Goal: Connect with others: Establish contact or relationships with other users

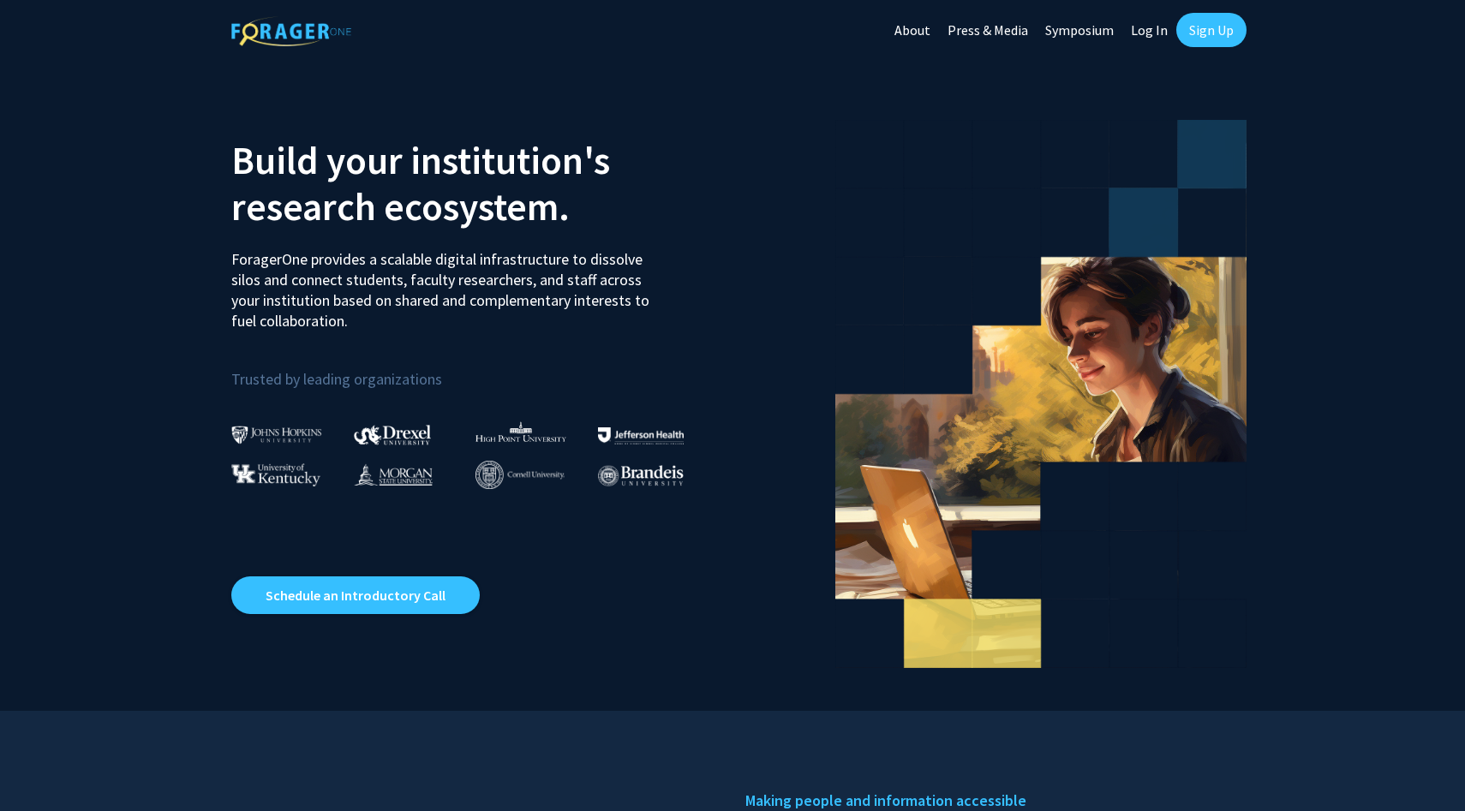
click at [1162, 27] on link "Log In" at bounding box center [1150, 30] width 54 height 60
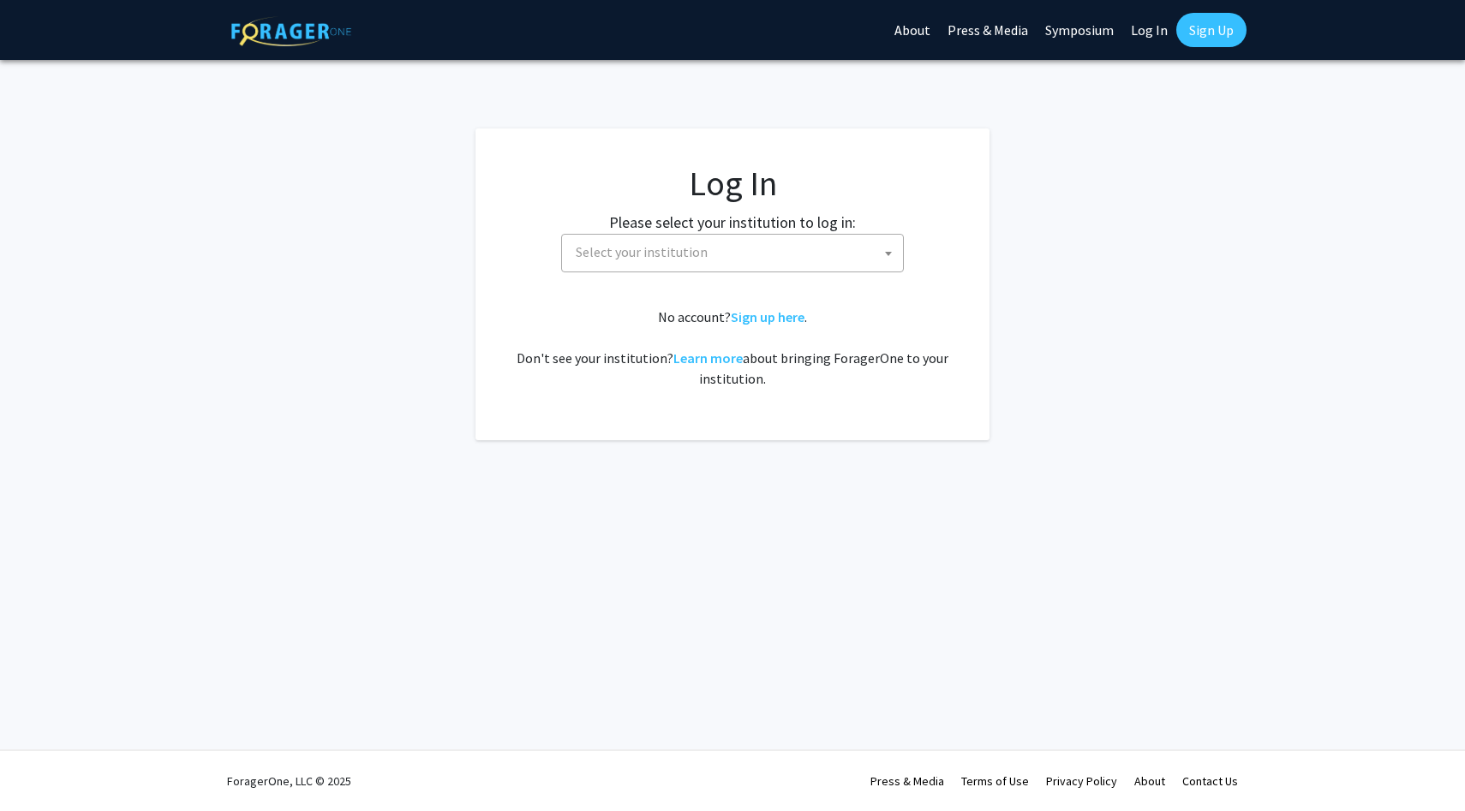
click at [712, 252] on span "Select your institution" at bounding box center [736, 252] width 334 height 35
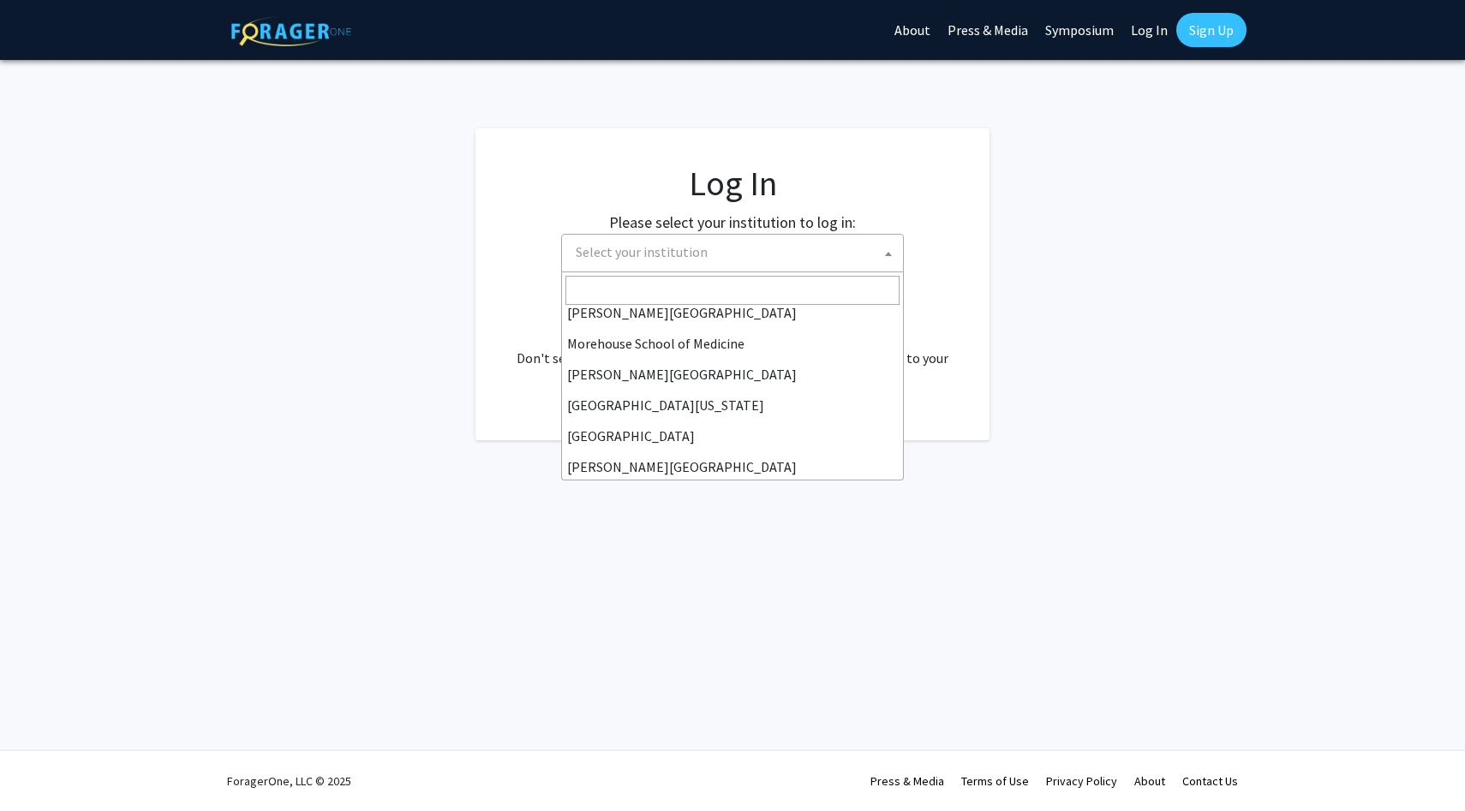
scroll to position [600, 0]
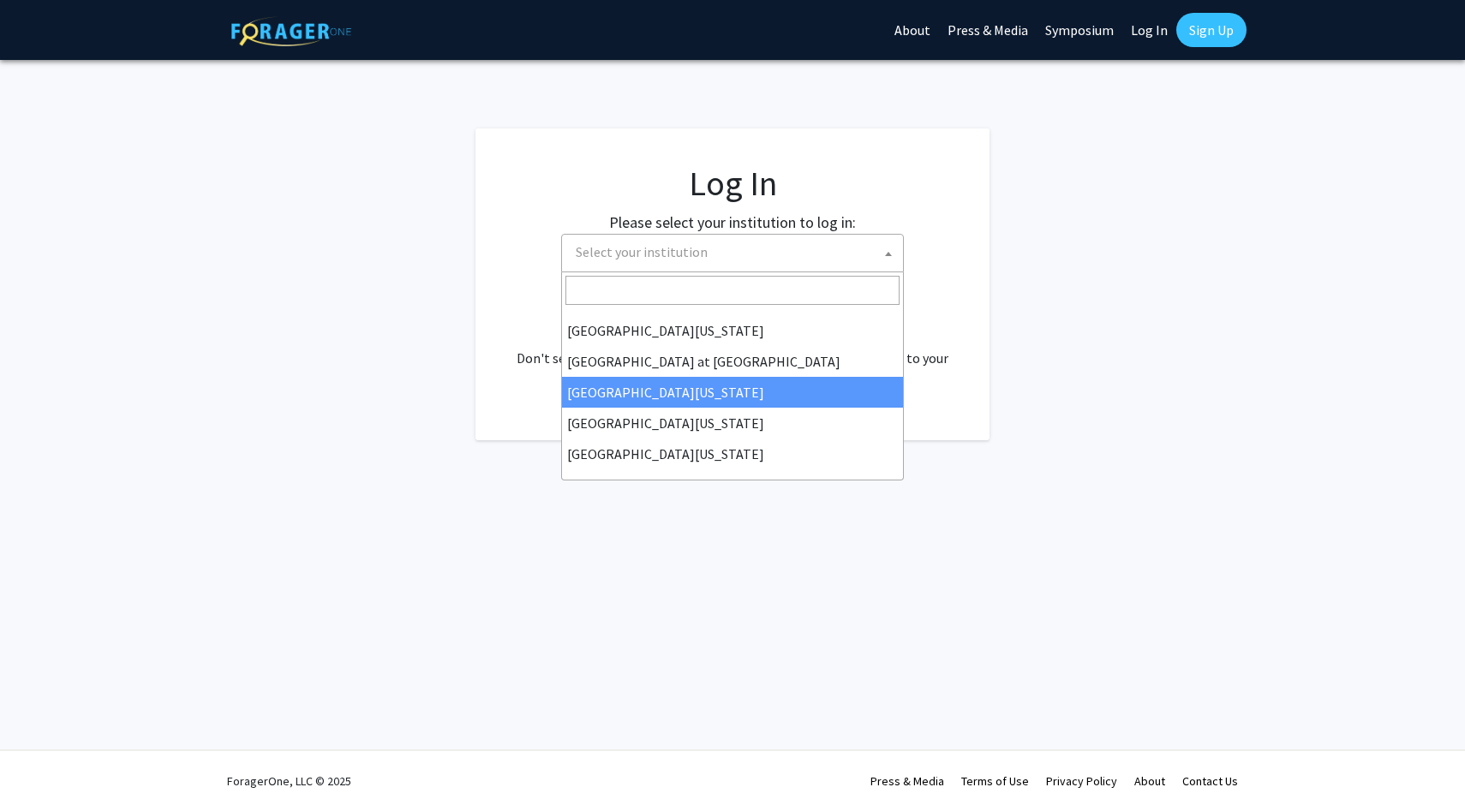
select select "13"
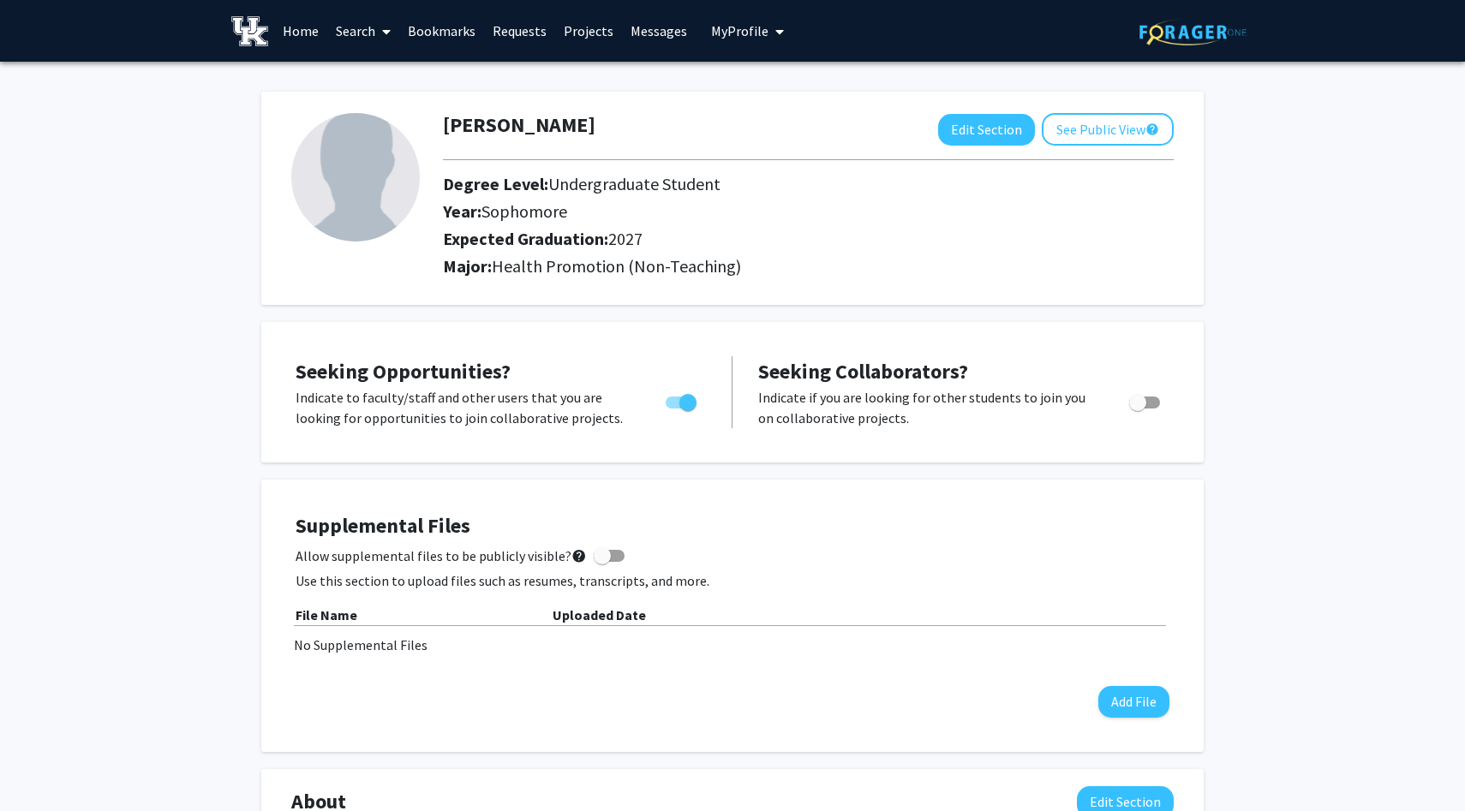
click at [415, 38] on link "Bookmarks" at bounding box center [441, 31] width 85 height 60
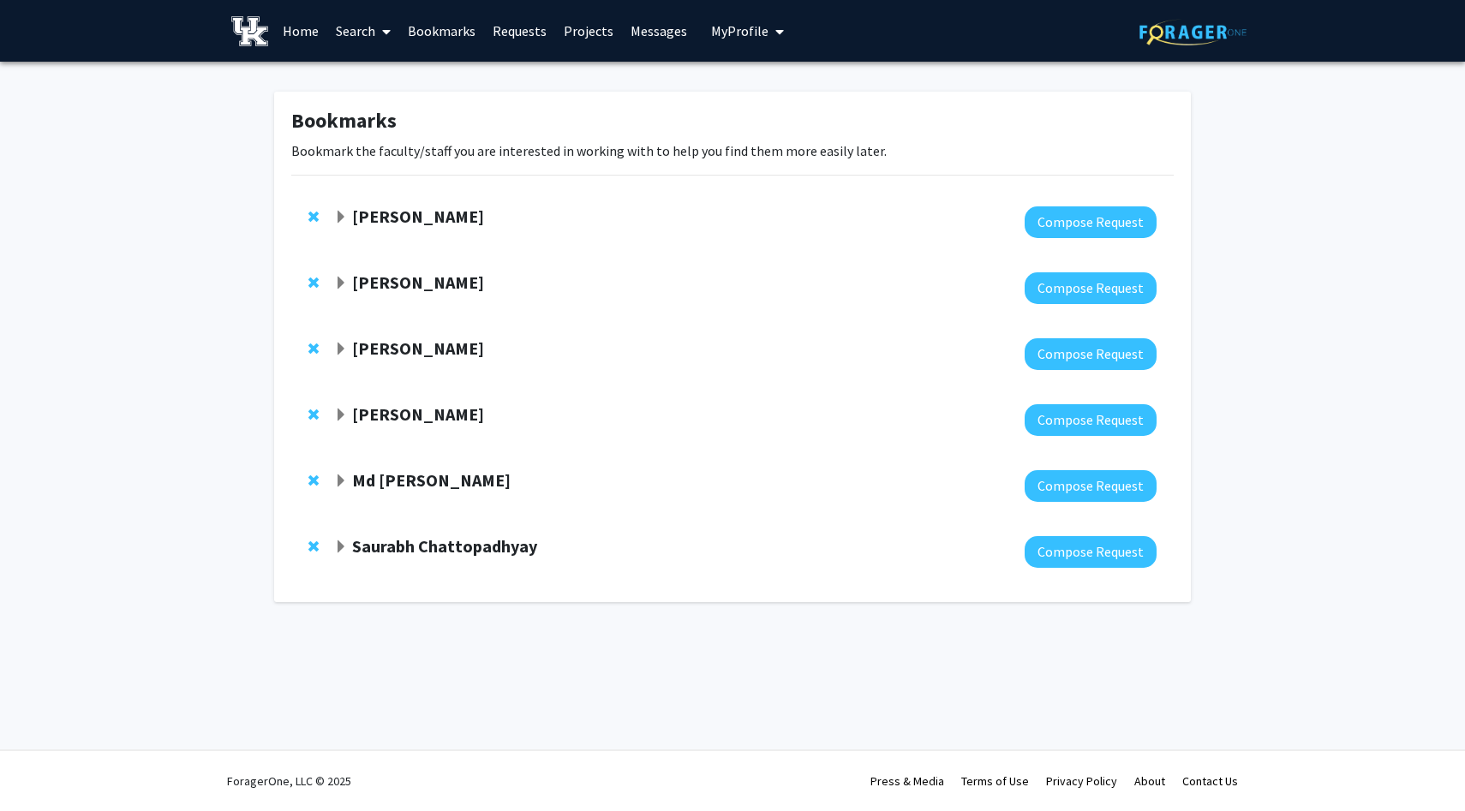
click at [392, 213] on strong "Natalie Hawes" at bounding box center [418, 216] width 132 height 21
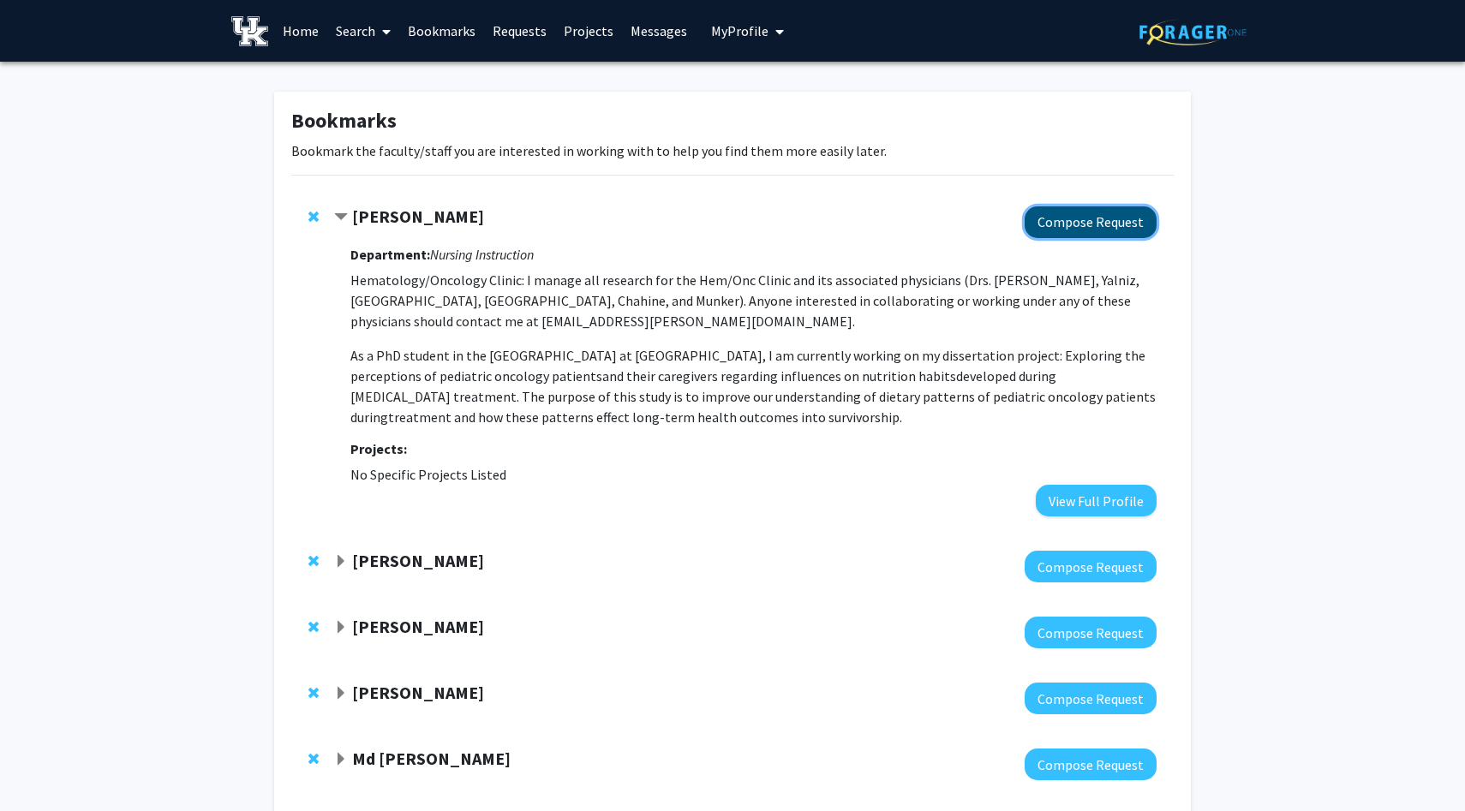
click at [1105, 211] on button "Compose Request" at bounding box center [1091, 223] width 132 height 32
